Goal: Find specific page/section: Find specific page/section

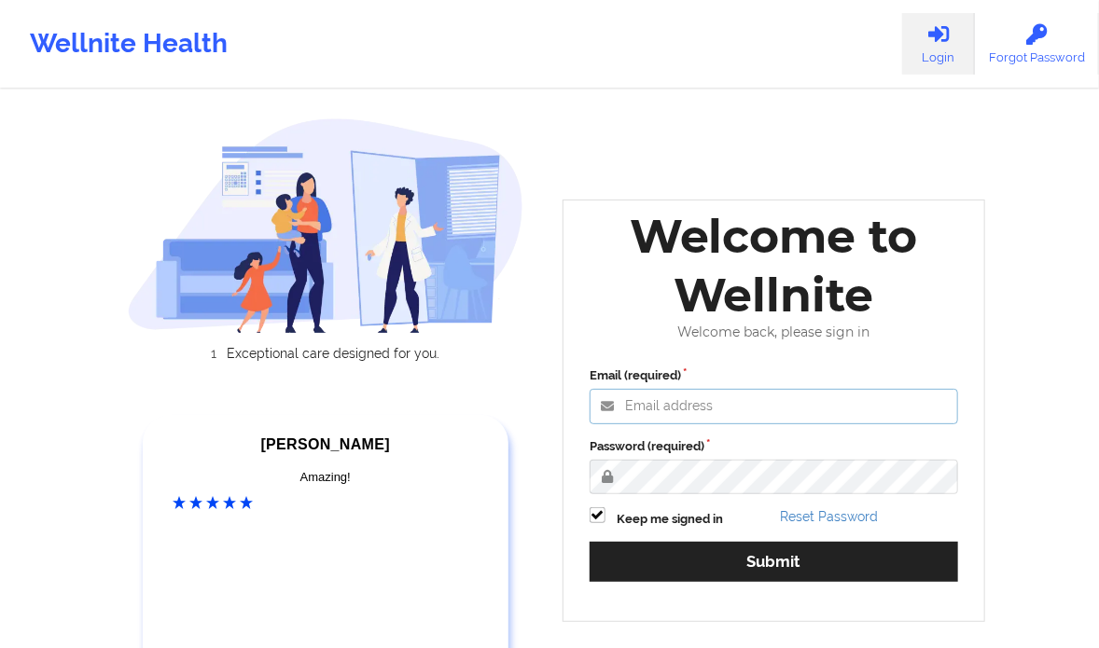
click at [743, 411] on input "Email (required)" at bounding box center [774, 406] width 369 height 35
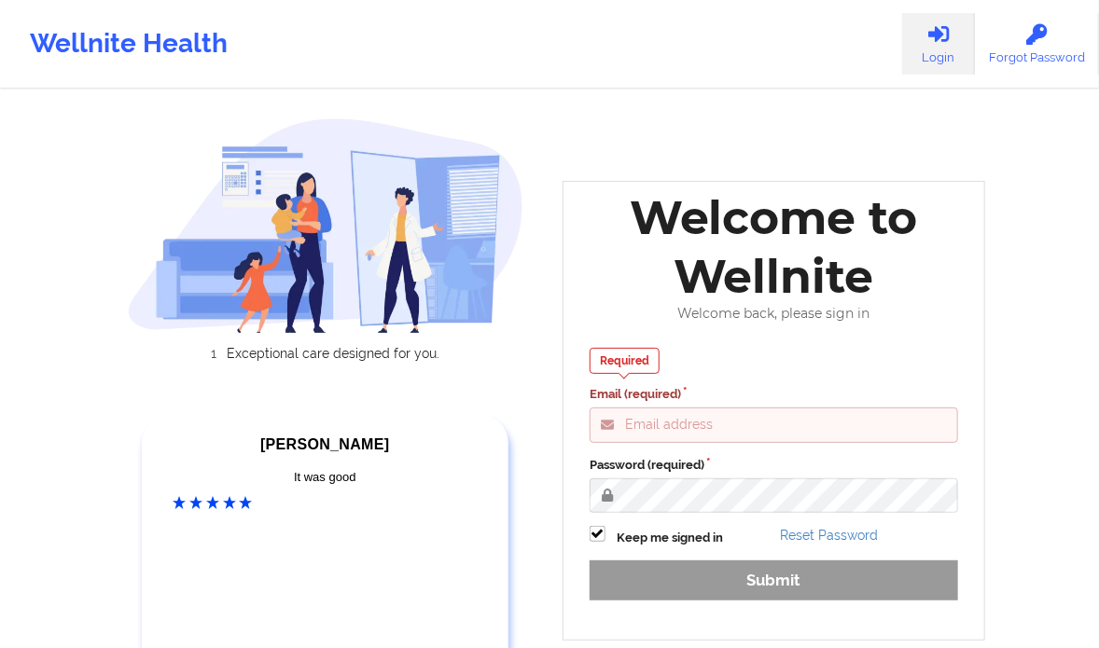
type input "[PERSON_NAME][EMAIL_ADDRESS][DOMAIN_NAME]"
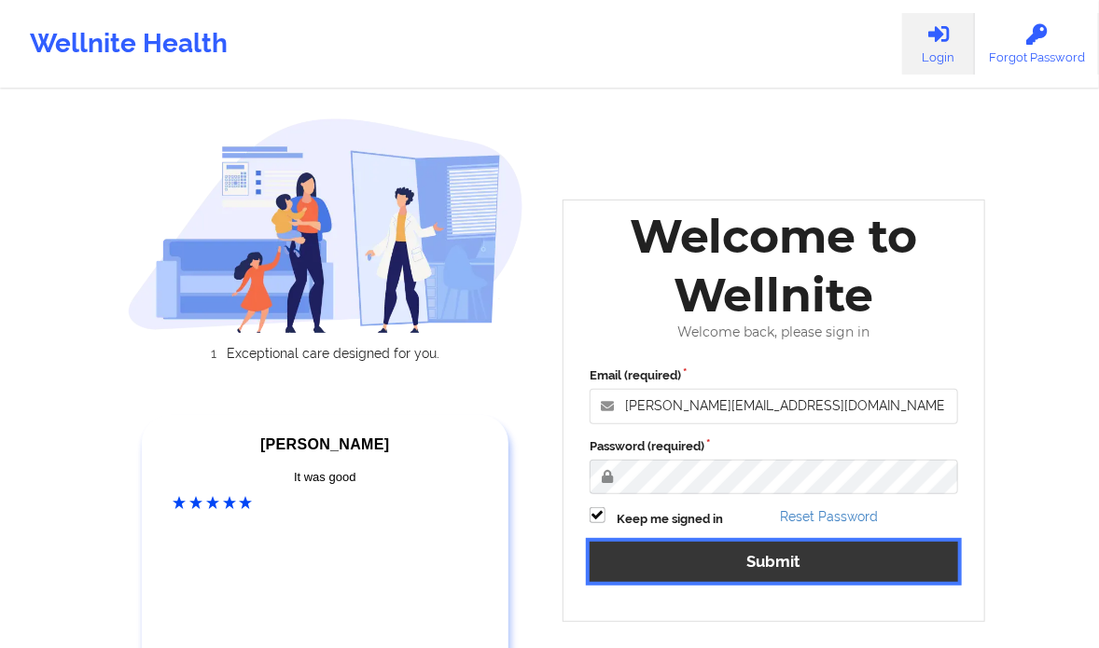
click at [778, 567] on button "Submit" at bounding box center [774, 562] width 369 height 40
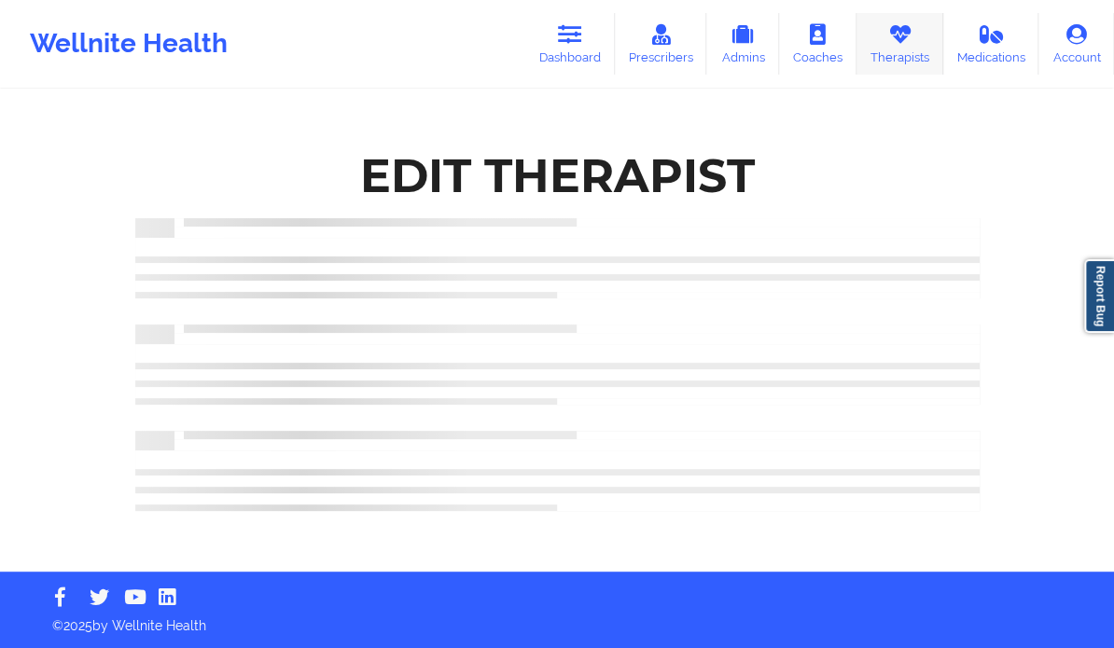
click at [902, 36] on icon at bounding box center [899, 34] width 24 height 21
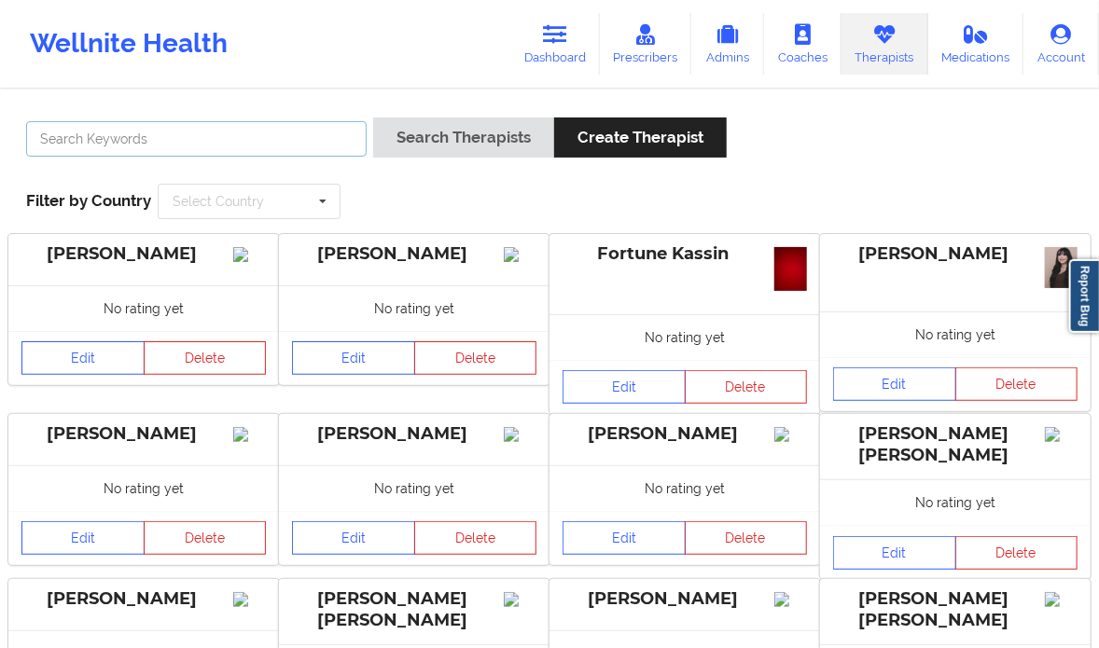
click at [115, 149] on input "text" at bounding box center [196, 138] width 341 height 35
paste input "Nicole Thweat"
type input "Nicole Thweat"
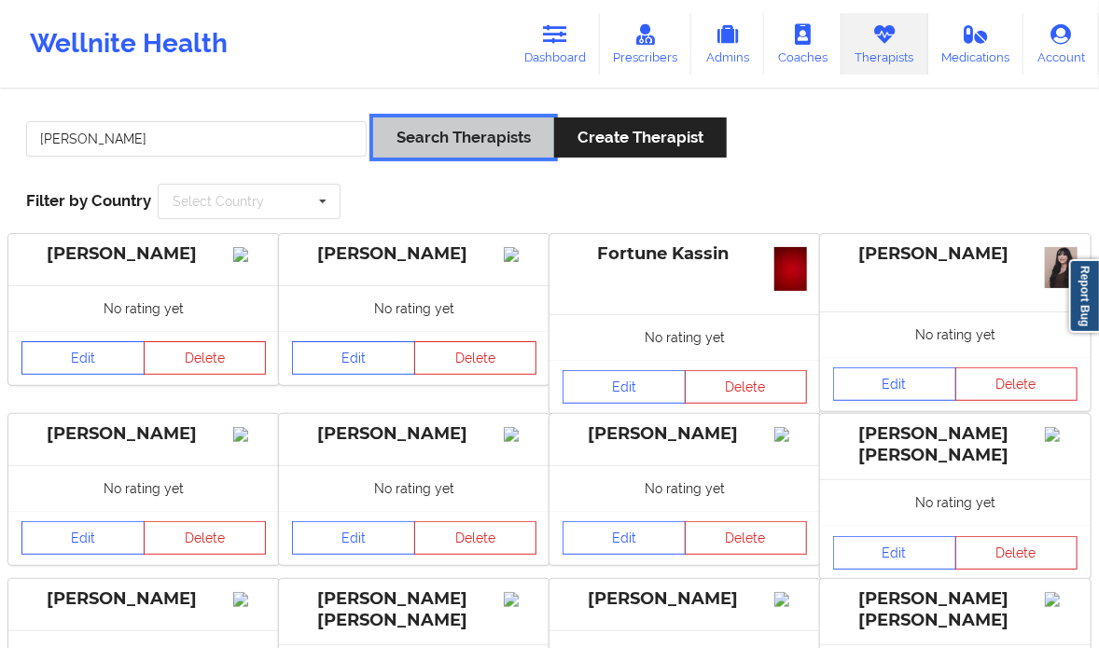
click at [471, 134] on button "Search Therapists" at bounding box center [463, 138] width 181 height 40
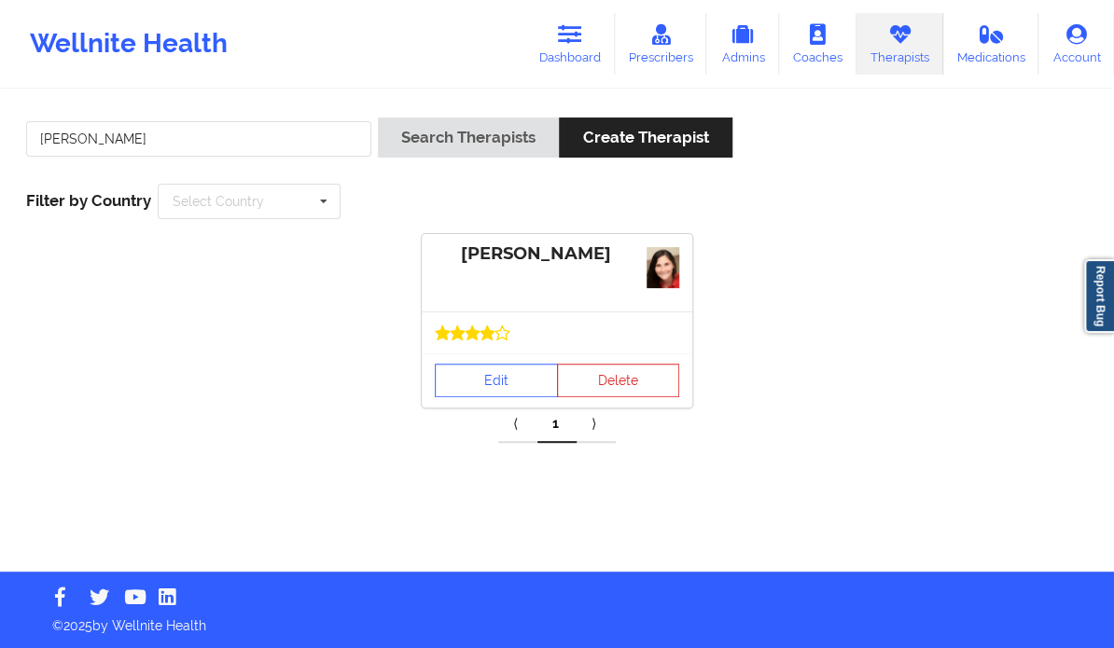
click at [496, 262] on div "Nicole Thweatt" at bounding box center [557, 254] width 244 height 21
click at [483, 383] on link "Edit" at bounding box center [496, 381] width 123 height 34
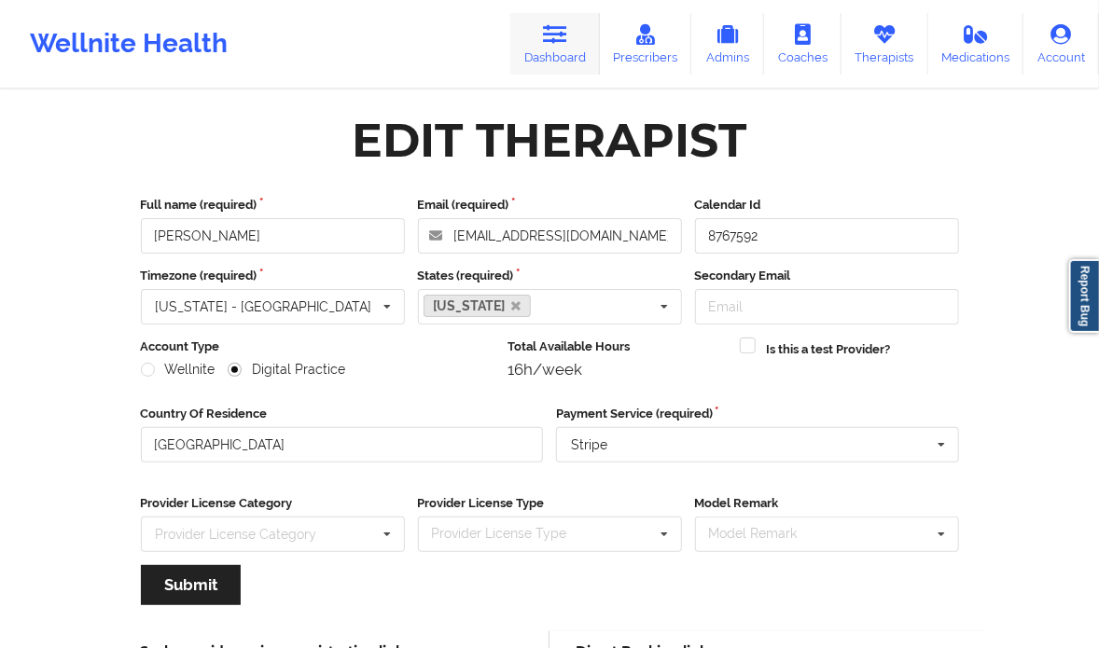
click at [549, 28] on icon at bounding box center [555, 34] width 24 height 21
